Goal: Task Accomplishment & Management: Manage account settings

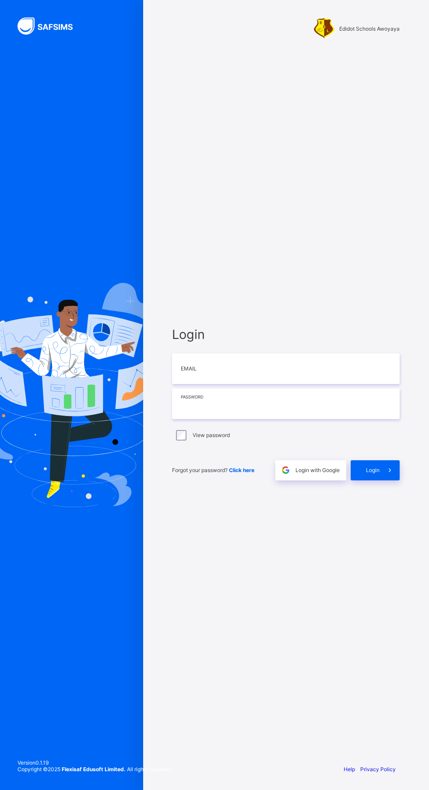
click at [372, 419] on input "text" at bounding box center [286, 403] width 228 height 31
type input "**********"
